Goal: Register for event/course

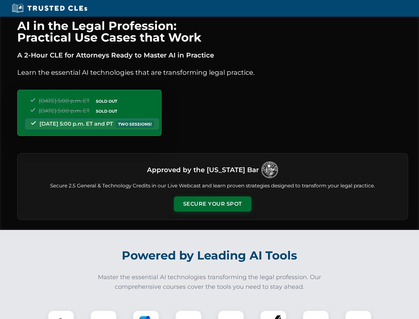
click at [212, 204] on button "Secure Your Spot" at bounding box center [213, 203] width 78 height 15
click at [61, 314] on img at bounding box center [60, 323] width 19 height 19
